Goal: Task Accomplishment & Management: Complete application form

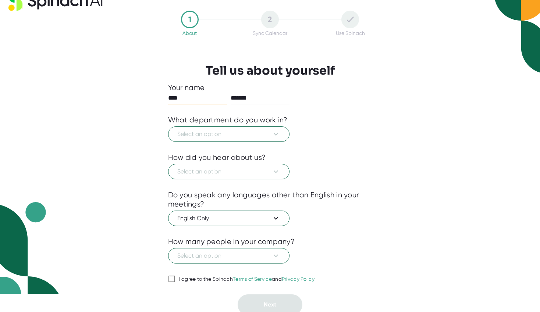
scroll to position [21, 0]
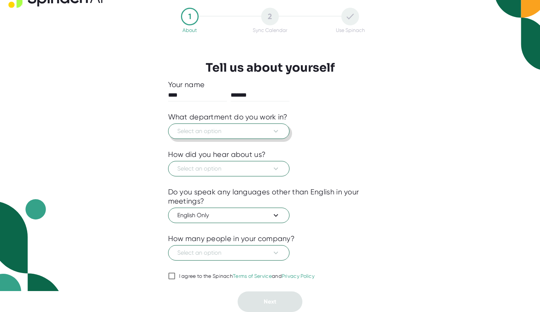
click at [269, 135] on span "Select an option" at bounding box center [228, 131] width 103 height 9
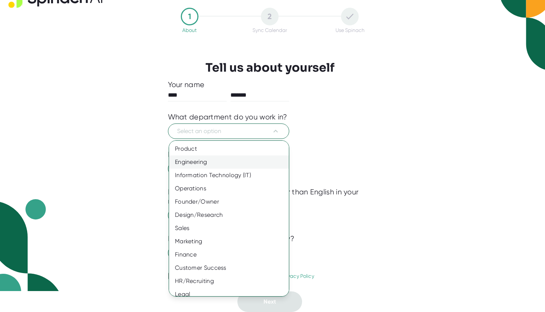
click at [206, 168] on div "Engineering" at bounding box center [231, 162] width 125 height 13
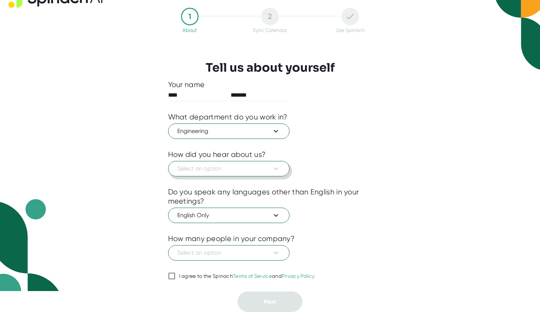
click at [207, 167] on span "Select an option" at bounding box center [228, 168] width 103 height 9
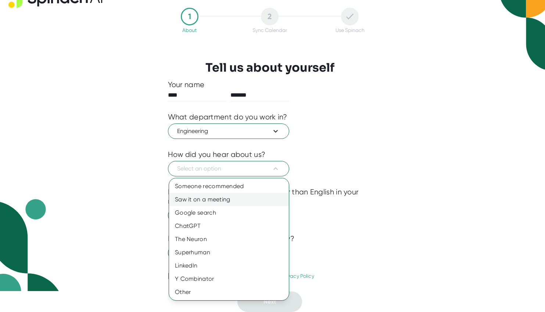
click at [179, 200] on div "Saw it on a meeting" at bounding box center [229, 199] width 120 height 13
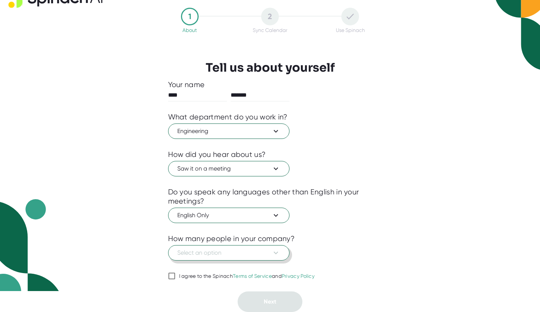
click at [181, 257] on button "Select an option" at bounding box center [228, 252] width 121 height 15
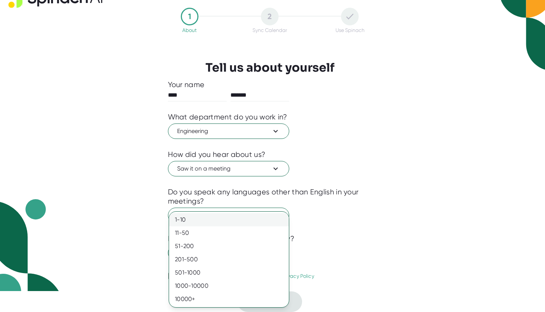
click at [178, 218] on div "1-10" at bounding box center [229, 219] width 120 height 13
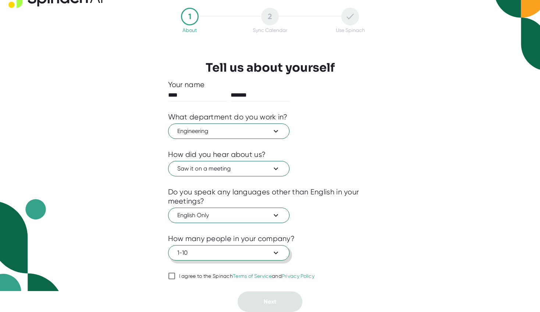
click at [197, 251] on span "1-10" at bounding box center [228, 253] width 103 height 9
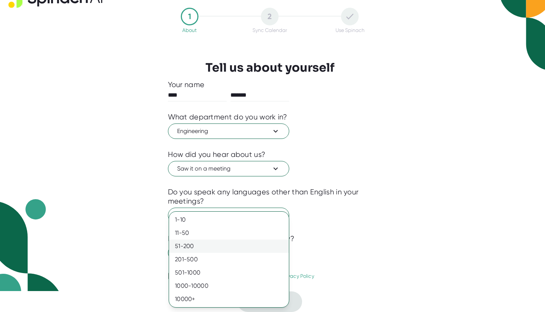
click at [192, 249] on div "51-200" at bounding box center [229, 246] width 120 height 13
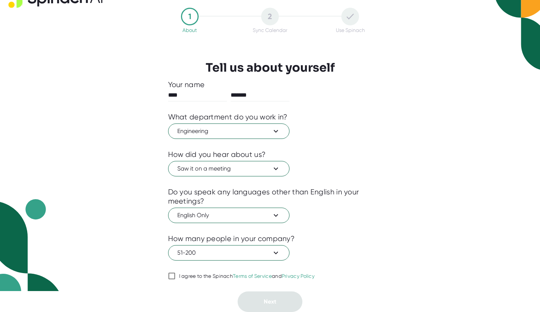
click at [182, 275] on div "I agree to the Spinach Terms of Service and Privacy Policy" at bounding box center [247, 276] width 136 height 7
click at [175, 275] on input "I agree to the Spinach Terms of Service and Privacy Policy" at bounding box center [171, 276] width 7 height 9
checkbox input "true"
click at [280, 308] on button "Next" at bounding box center [270, 302] width 65 height 21
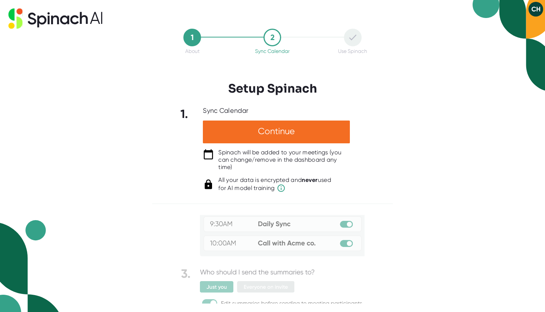
scroll to position [61, 0]
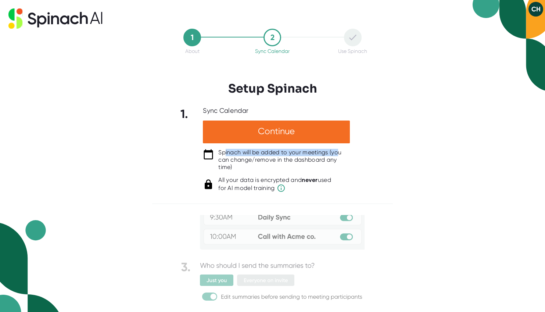
drag, startPoint x: 338, startPoint y: 156, endPoint x: 225, endPoint y: 151, distance: 113.0
click at [225, 151] on div "Spinach will be added to your meetings (you can change/remove in the dashboard …" at bounding box center [284, 160] width 132 height 22
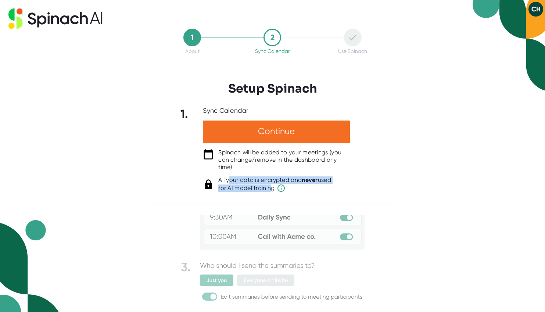
drag, startPoint x: 269, startPoint y: 189, endPoint x: 228, endPoint y: 179, distance: 42.2
click at [228, 179] on div "All your data is encrypted and never used for AI model training" at bounding box center [274, 185] width 113 height 16
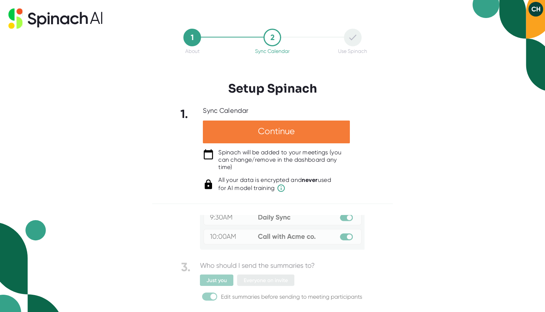
click at [245, 139] on div "Continue" at bounding box center [276, 132] width 147 height 23
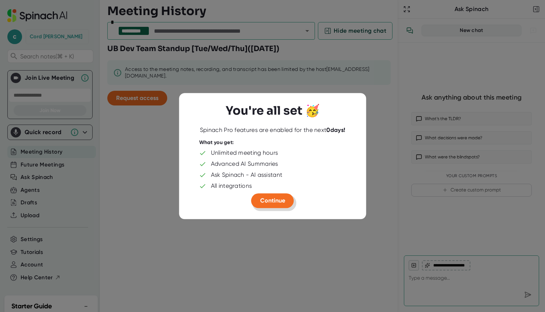
click at [260, 203] on button "Continue" at bounding box center [273, 200] width 43 height 15
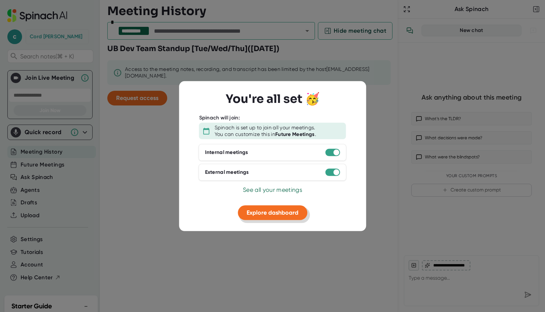
click at [260, 214] on span "Explore dashboard" at bounding box center [273, 212] width 52 height 7
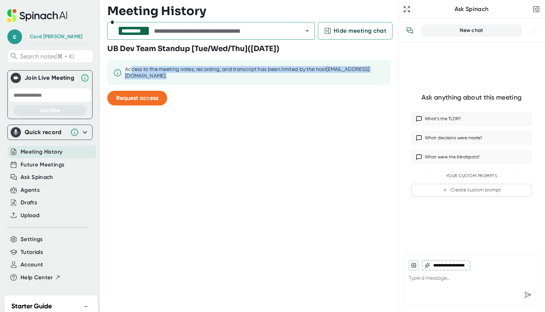
drag, startPoint x: 325, startPoint y: 74, endPoint x: 132, endPoint y: 70, distance: 193.5
click at [132, 70] on div "Access to the meeting notes, recording, and transcript has been limited by the …" at bounding box center [255, 72] width 260 height 13
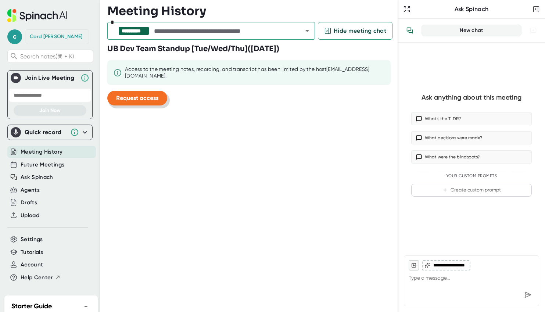
click at [120, 96] on span "Request access" at bounding box center [137, 98] width 42 height 7
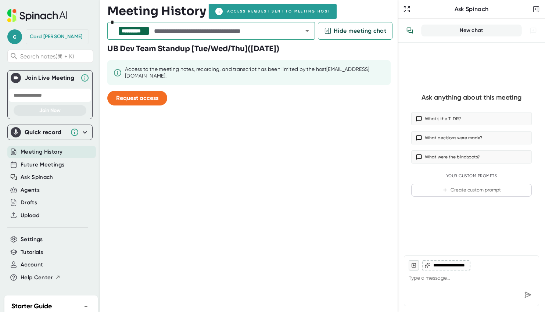
type textarea "x"
